Goal: Information Seeking & Learning: Understand process/instructions

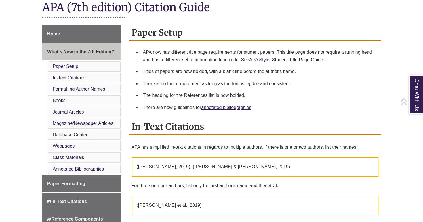
scroll to position [161, 0]
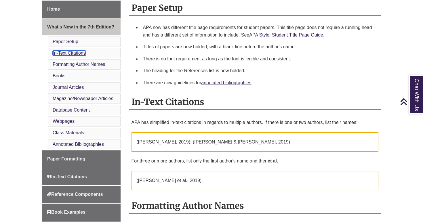
click at [83, 54] on link "In-Text Citations" at bounding box center [69, 53] width 33 height 5
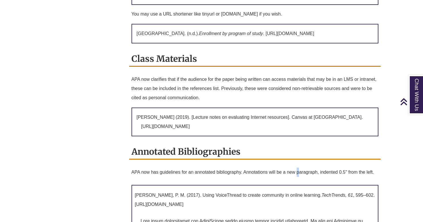
scroll to position [1294, 0]
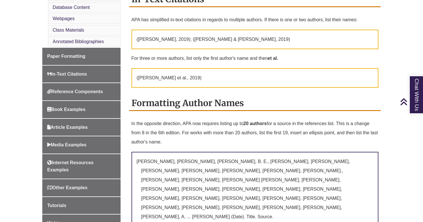
scroll to position [265, 0]
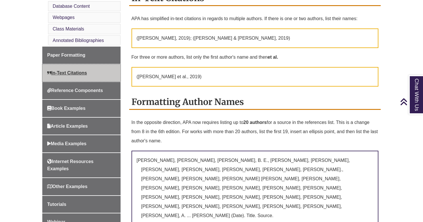
click at [85, 73] on span "In-Text Citations" at bounding box center [67, 73] width 40 height 5
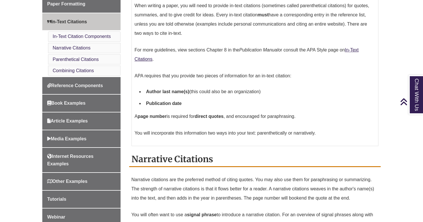
scroll to position [311, 0]
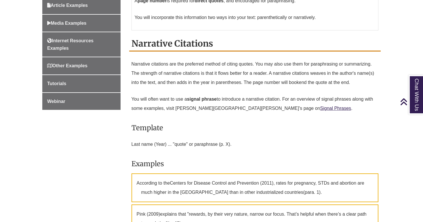
scroll to position [318, 0]
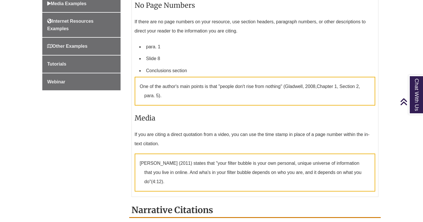
scroll to position [338, 0]
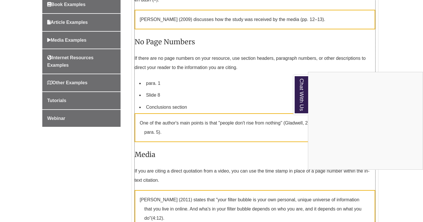
scroll to position [322, 0]
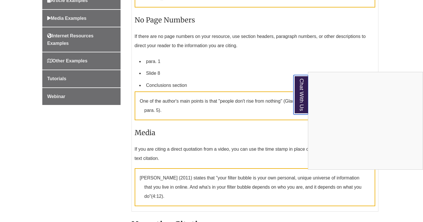
click at [307, 75] on link "Chat With Us" at bounding box center [301, 94] width 15 height 39
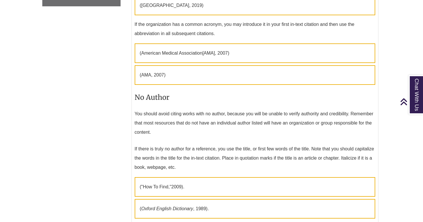
scroll to position [316, 0]
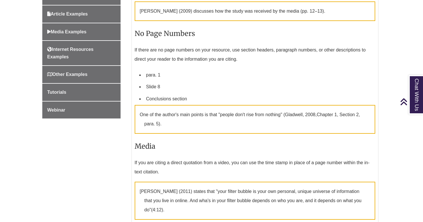
scroll to position [296, 0]
